Goal: Check status: Check status

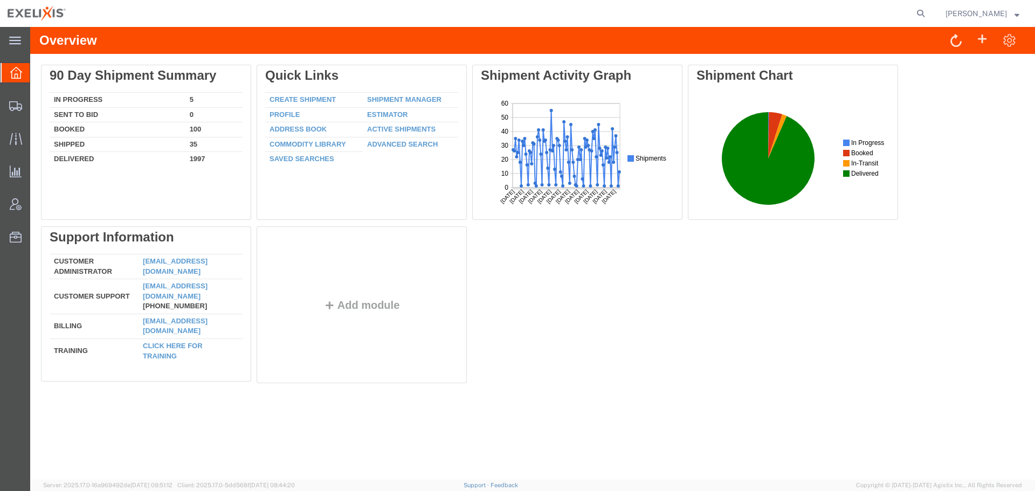
click at [925, 6] on form at bounding box center [921, 13] width 17 height 27
click at [920, 11] on icon at bounding box center [920, 13] width 15 height 15
click at [793, 17] on input "search" at bounding box center [750, 14] width 328 height 26
type input "S1066517"
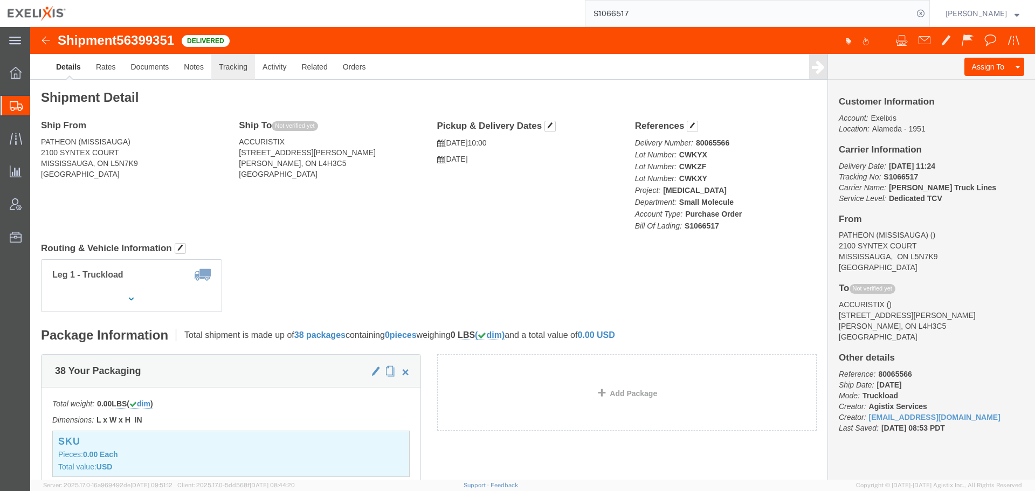
click link "Tracking"
